Goal: Task Accomplishment & Management: Manage account settings

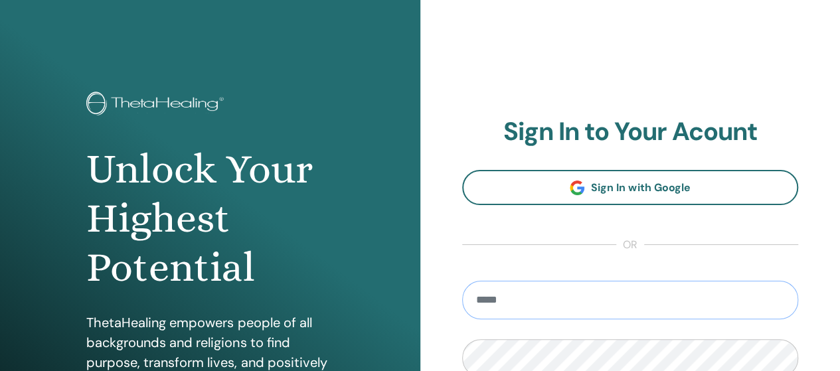
click at [681, 297] on input "email" at bounding box center [630, 300] width 336 height 38
type input "**********"
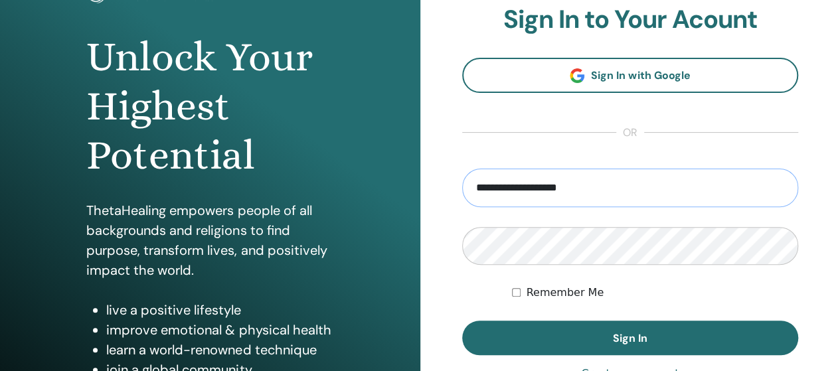
scroll to position [113, 0]
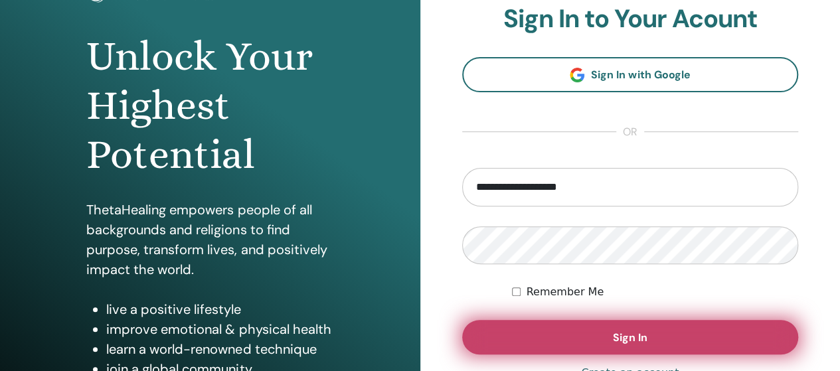
click at [600, 346] on button "Sign In" at bounding box center [630, 337] width 336 height 35
